Goal: Entertainment & Leisure: Consume media (video, audio)

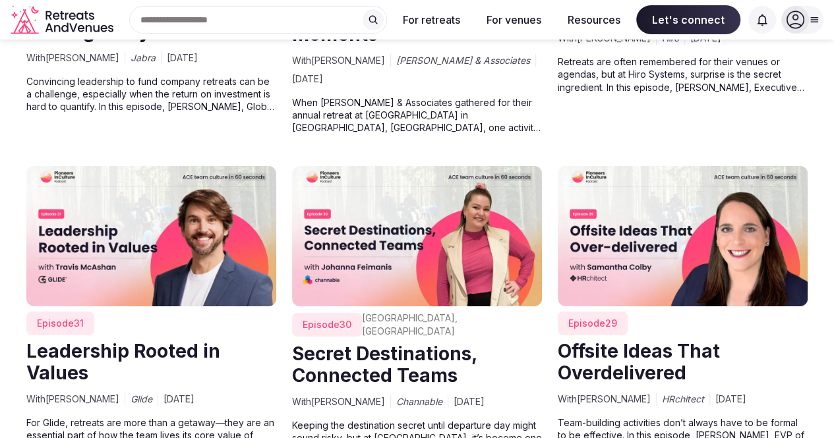
scroll to position [2176, 0]
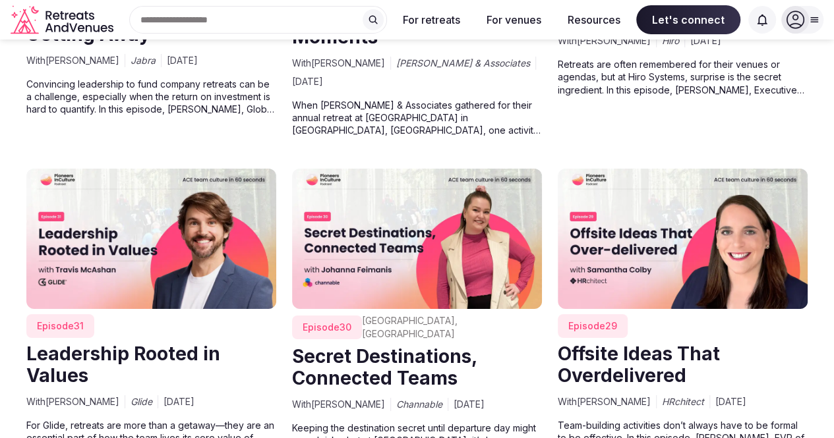
click at [422, 228] on img at bounding box center [417, 239] width 250 height 140
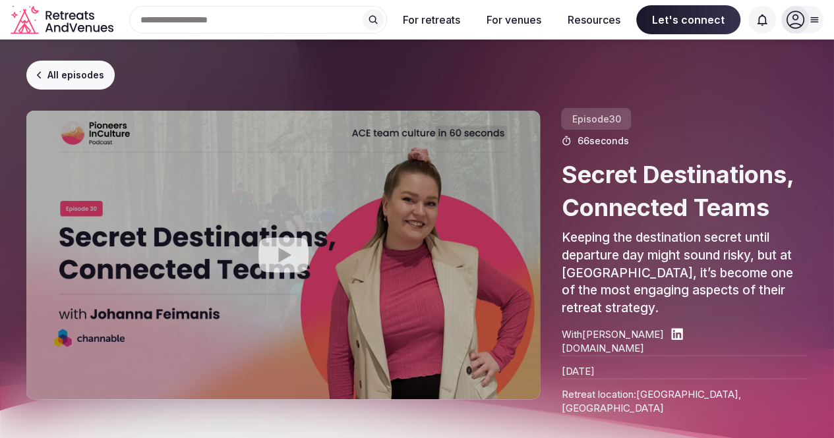
click at [299, 233] on icon "Play video" at bounding box center [283, 255] width 53 height 53
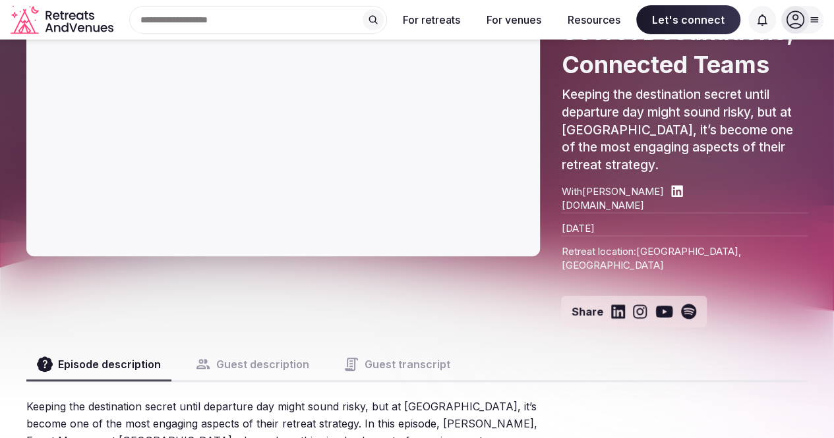
scroll to position [66, 0]
